Goal: Task Accomplishment & Management: Manage account settings

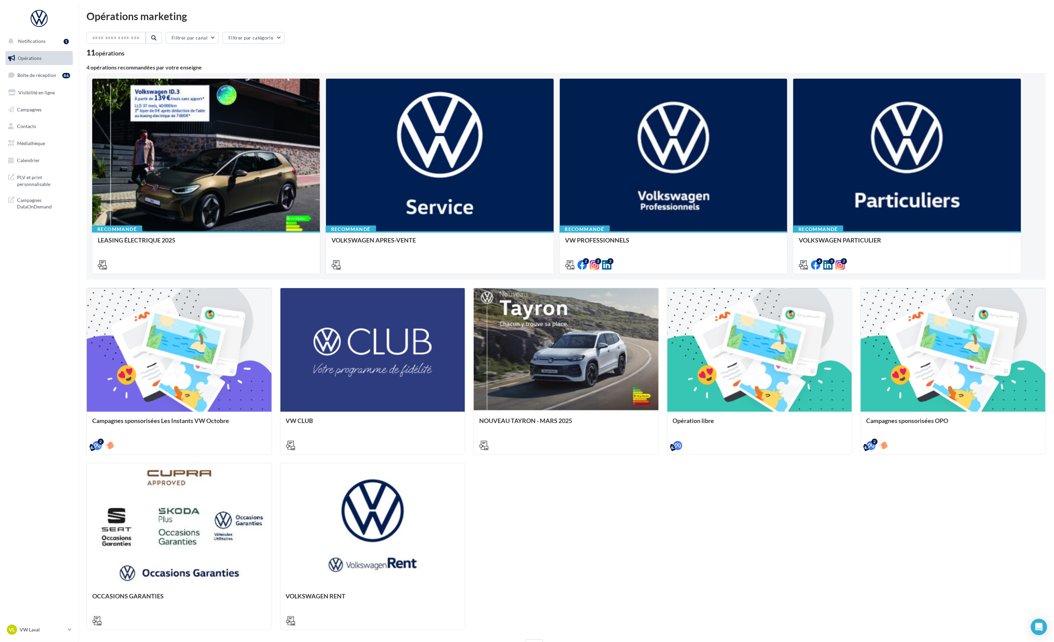
click at [613, 553] on div "Campagnes sponsorisées Les Instants VW Octobre META | Instants VW Octobre | Lea…" at bounding box center [566, 459] width 960 height 342
click at [42, 75] on span "Boîte de réception" at bounding box center [36, 75] width 39 height 6
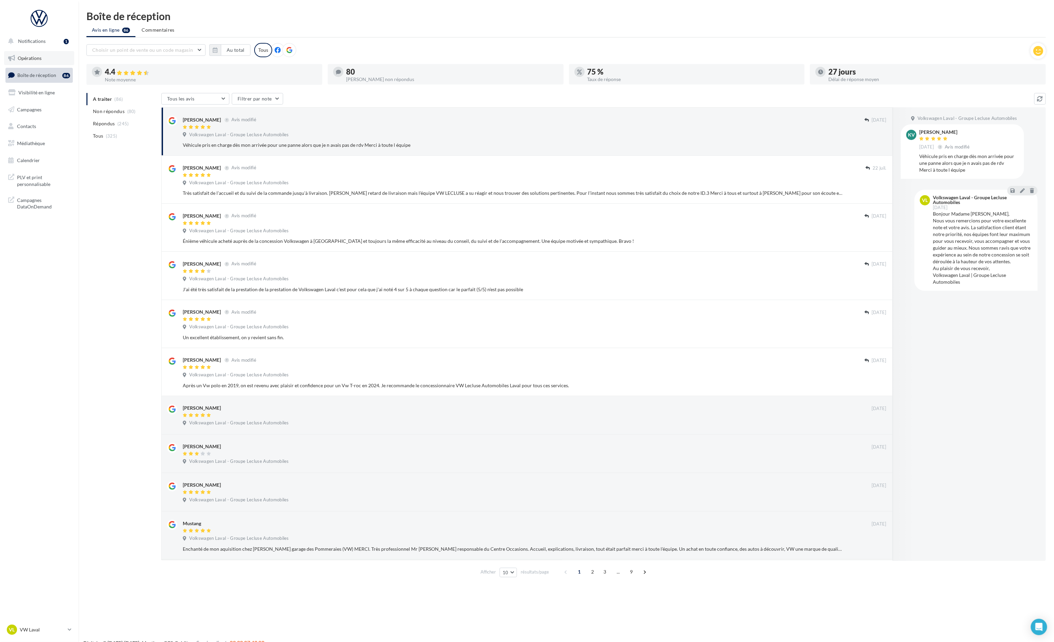
click at [37, 62] on link "Opérations" at bounding box center [39, 58] width 70 height 14
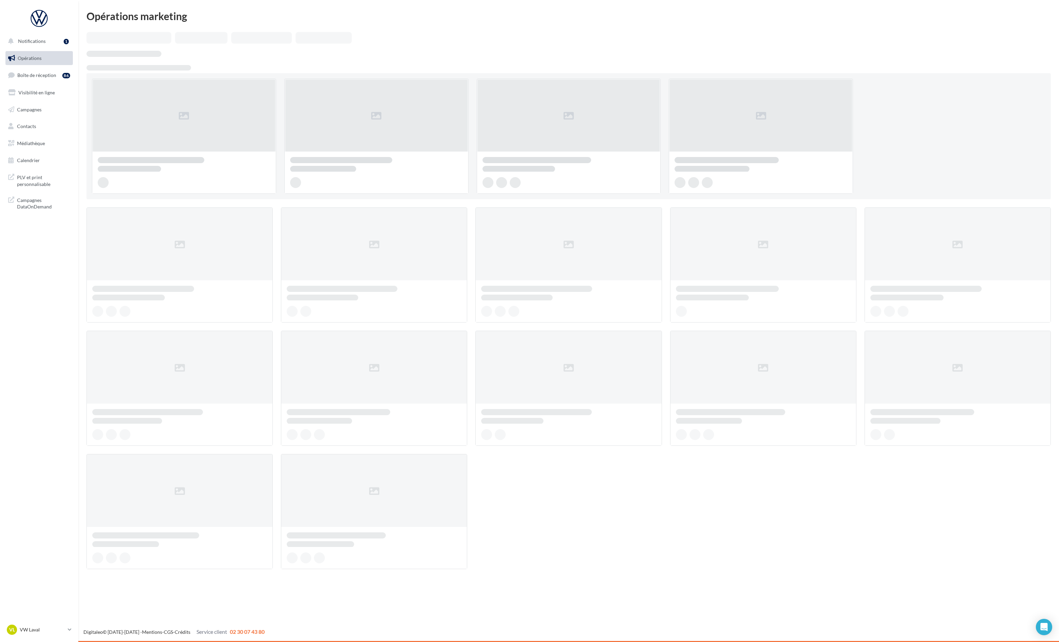
click at [36, 71] on link "Boîte de réception 86" at bounding box center [39, 75] width 70 height 15
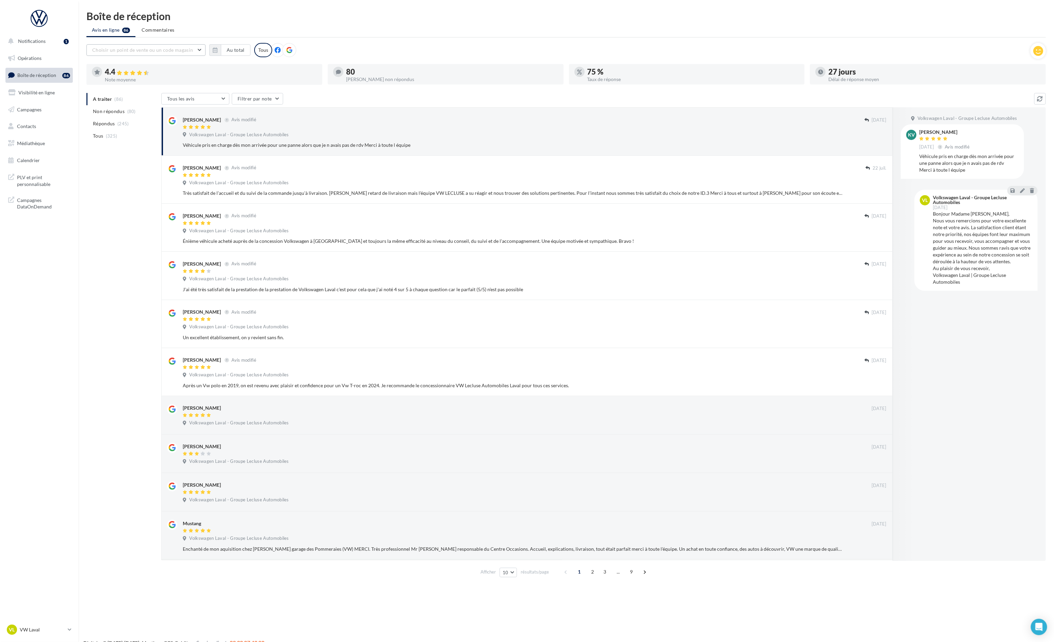
click at [162, 49] on span "Choisir un point de vente ou un code magasin" at bounding box center [142, 50] width 101 height 6
click at [218, 49] on button "button" at bounding box center [215, 50] width 12 height 12
click at [220, 69] on button "button" at bounding box center [218, 69] width 6 height 10
click at [216, 69] on button "button" at bounding box center [218, 69] width 6 height 10
click at [215, 68] on button "button" at bounding box center [218, 69] width 6 height 10
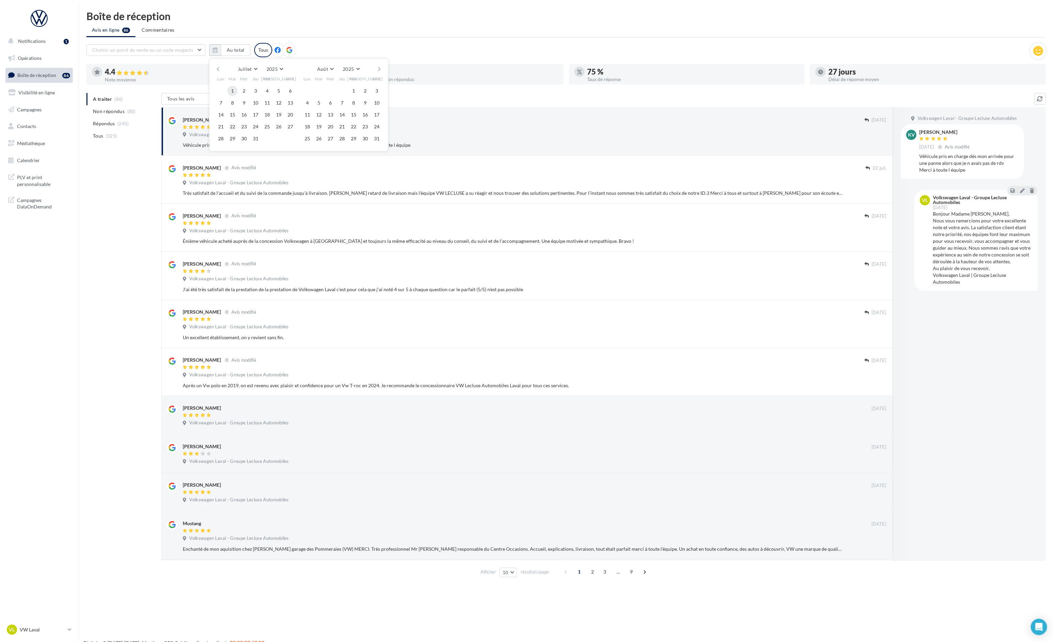
click at [232, 92] on button "1" at bounding box center [232, 91] width 10 height 10
click at [379, 67] on button "button" at bounding box center [380, 69] width 6 height 10
click at [233, 138] on button "30" at bounding box center [232, 138] width 10 height 10
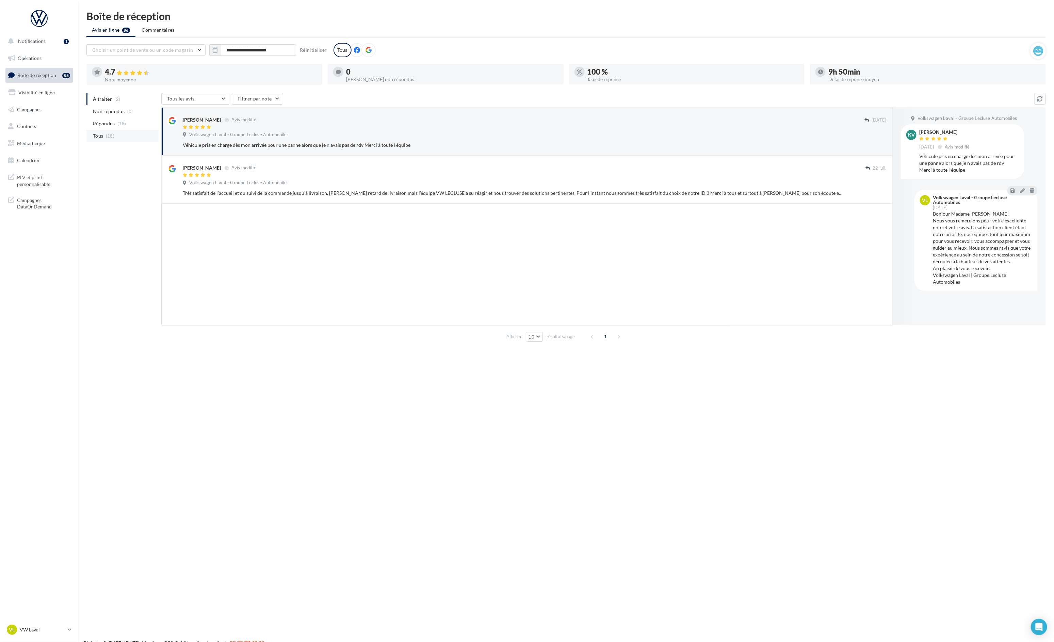
click at [135, 134] on li "Tous (18)" at bounding box center [122, 136] width 72 height 12
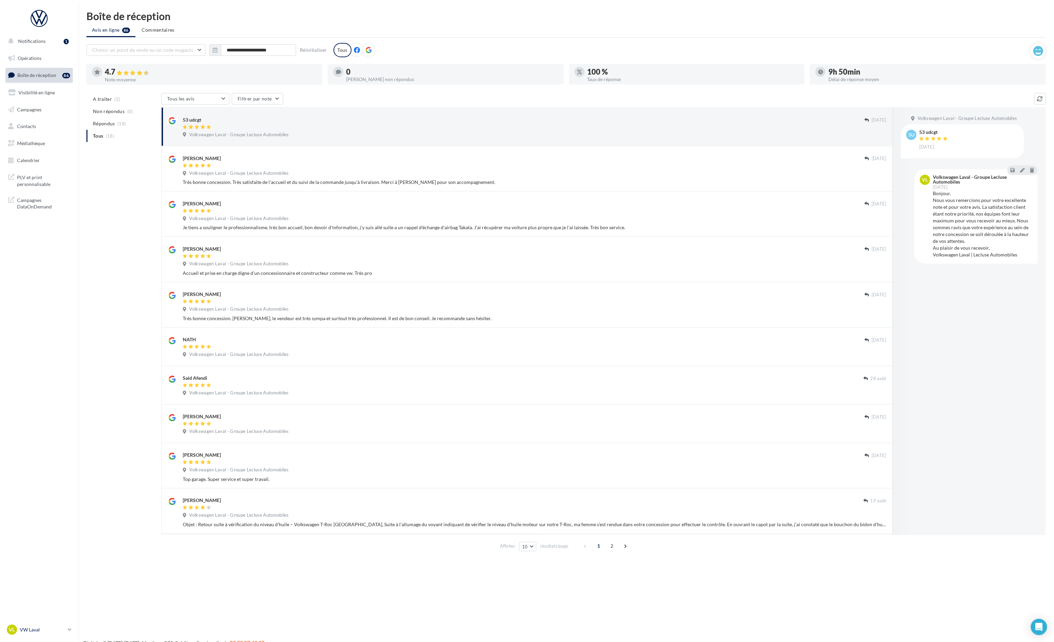
click at [66, 630] on link "VL VW Laval vw-lav-ver" at bounding box center [38, 629] width 67 height 13
click at [135, 414] on div "A traiter (2) Non répondus (0) Répondus (18) Tous (18) Tous les avis Tous les a…" at bounding box center [566, 323] width 960 height 461
click at [68, 616] on nav "Notifications 1 Opérations Boîte de réception 86 Visibilité en ligne Campagnes …" at bounding box center [39, 321] width 78 height 642
click at [70, 633] on link "VL VW Laval vw-lav-ver" at bounding box center [38, 629] width 67 height 13
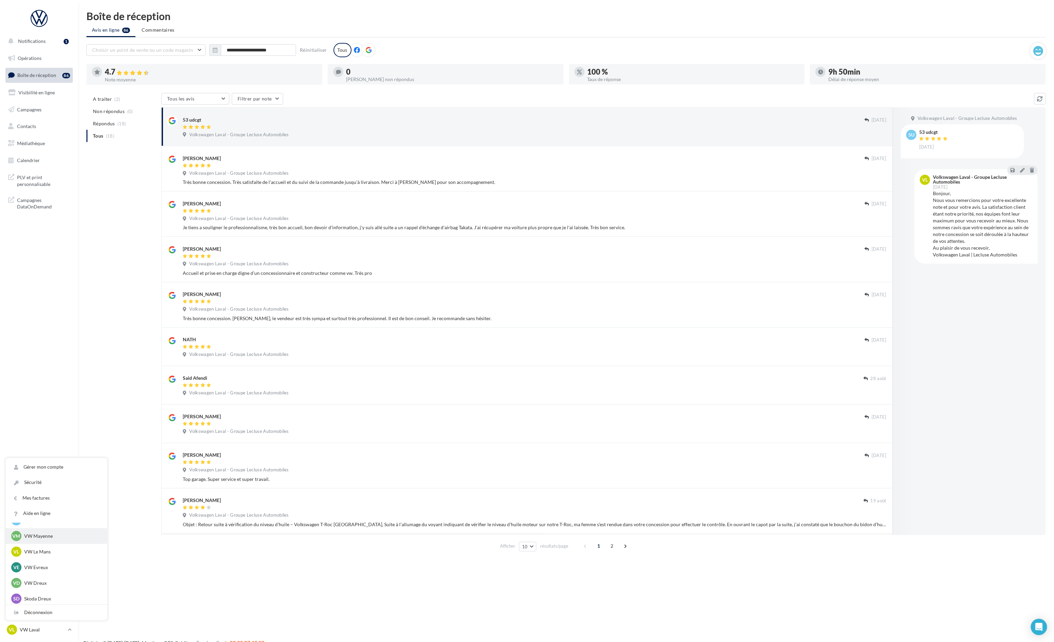
click at [60, 538] on p "VW Mayenne" at bounding box center [61, 536] width 75 height 7
